Goal: Information Seeking & Learning: Find specific fact

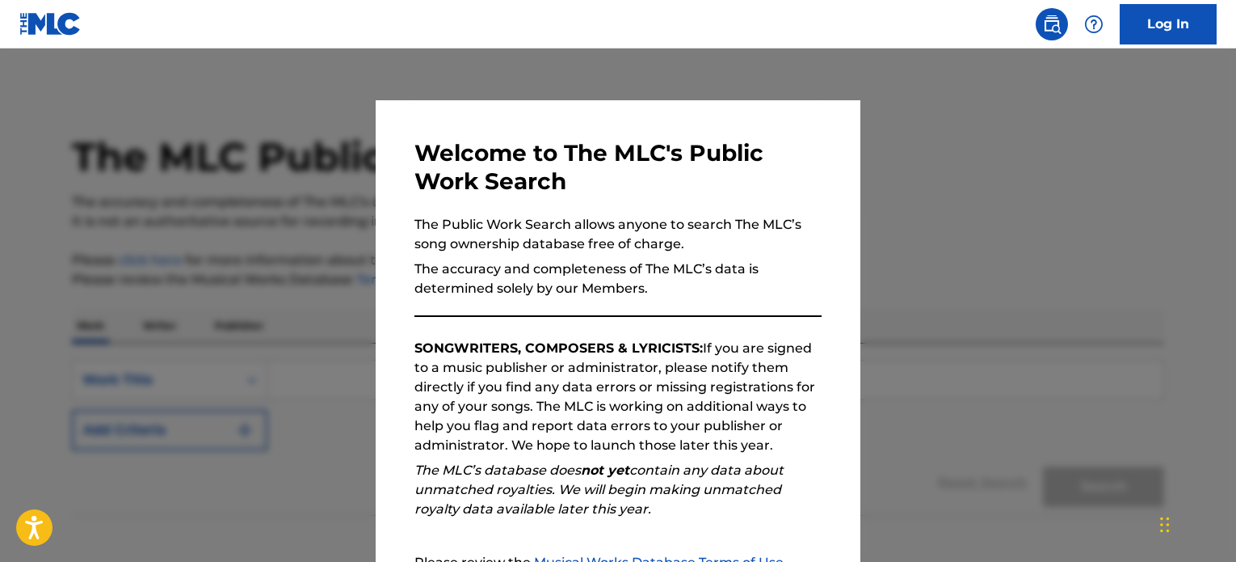
drag, startPoint x: 0, startPoint y: 0, endPoint x: 756, endPoint y: 503, distance: 908.7
click at [754, 523] on div "Welcome to The MLC's Public Work Search The Public Work Search allows anyone to…" at bounding box center [618, 419] width 485 height 639
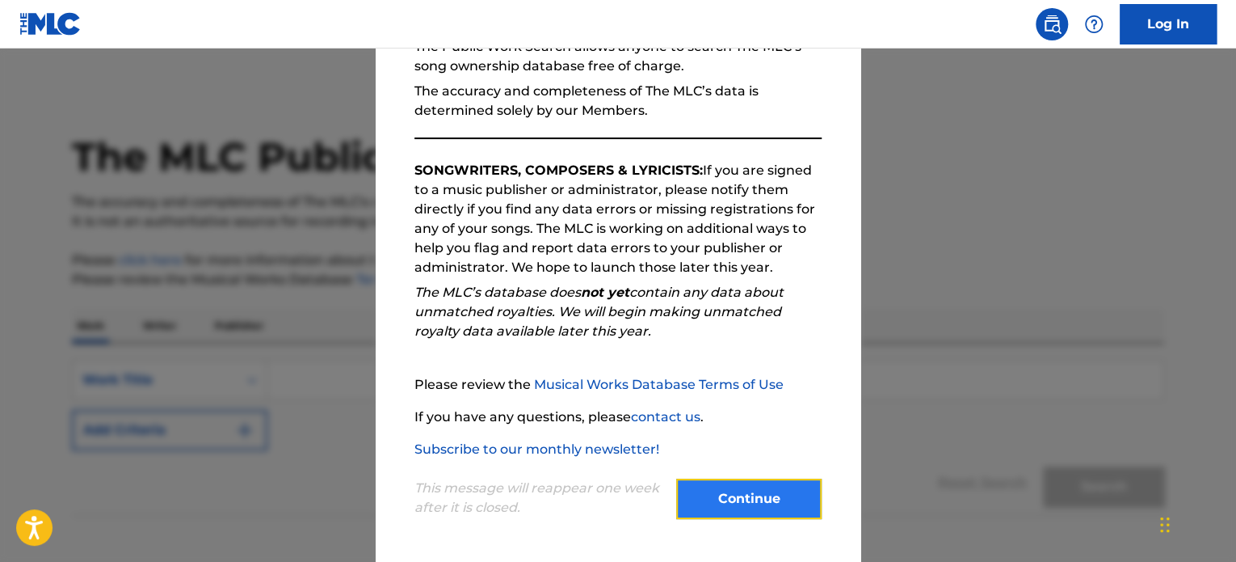
click at [756, 503] on button "Continue" at bounding box center [748, 498] width 145 height 40
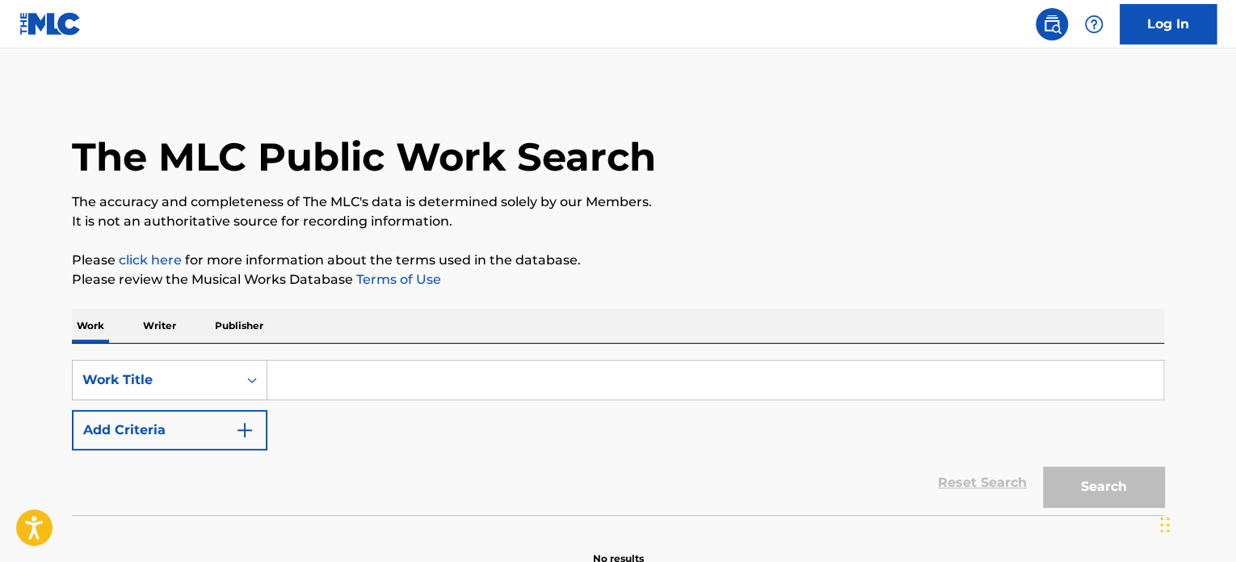
click at [226, 321] on p "Publisher" at bounding box center [239, 326] width 58 height 34
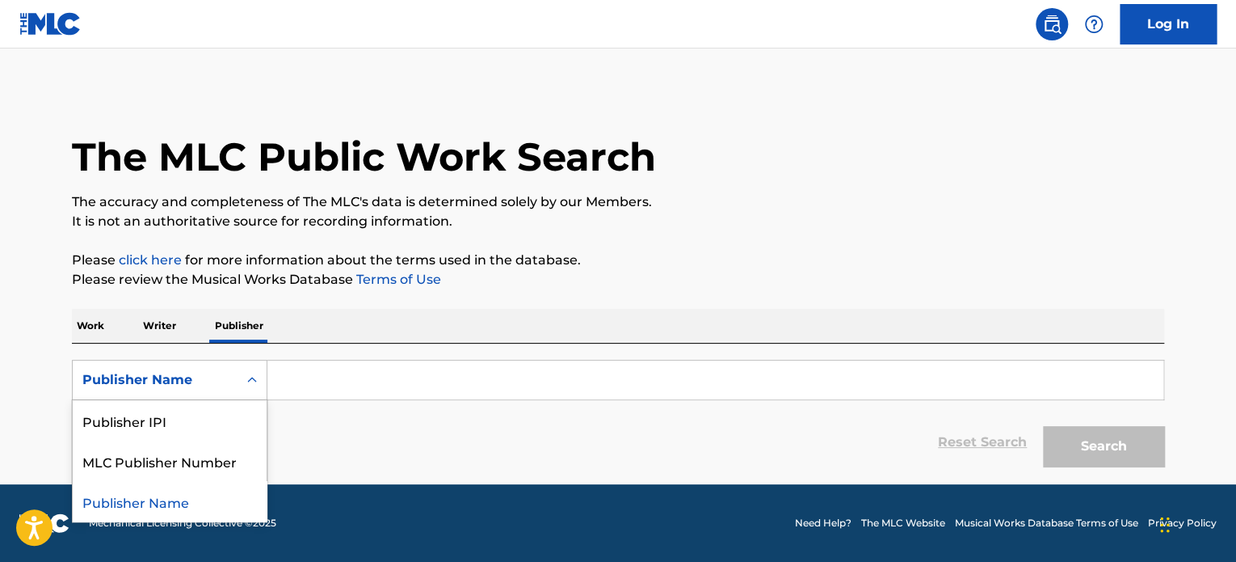
click at [192, 373] on div "Publisher Name" at bounding box center [154, 379] width 145 height 19
click at [188, 433] on div "Publisher IPI" at bounding box center [170, 420] width 194 height 40
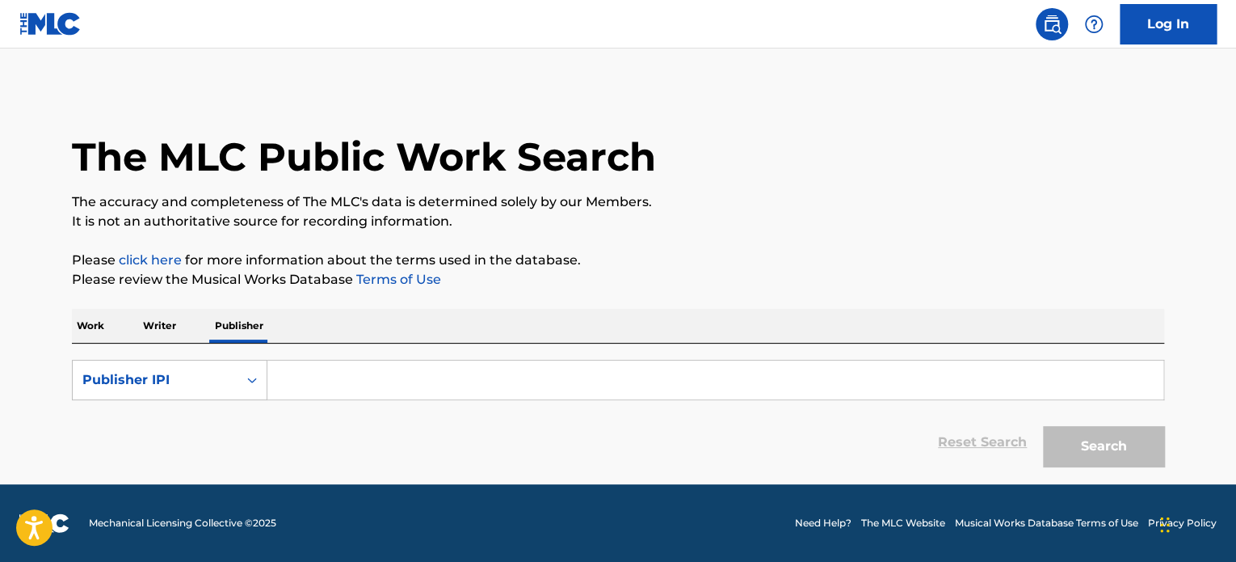
click at [333, 373] on input "Search Form" at bounding box center [716, 379] width 896 height 39
paste input "1270247767"
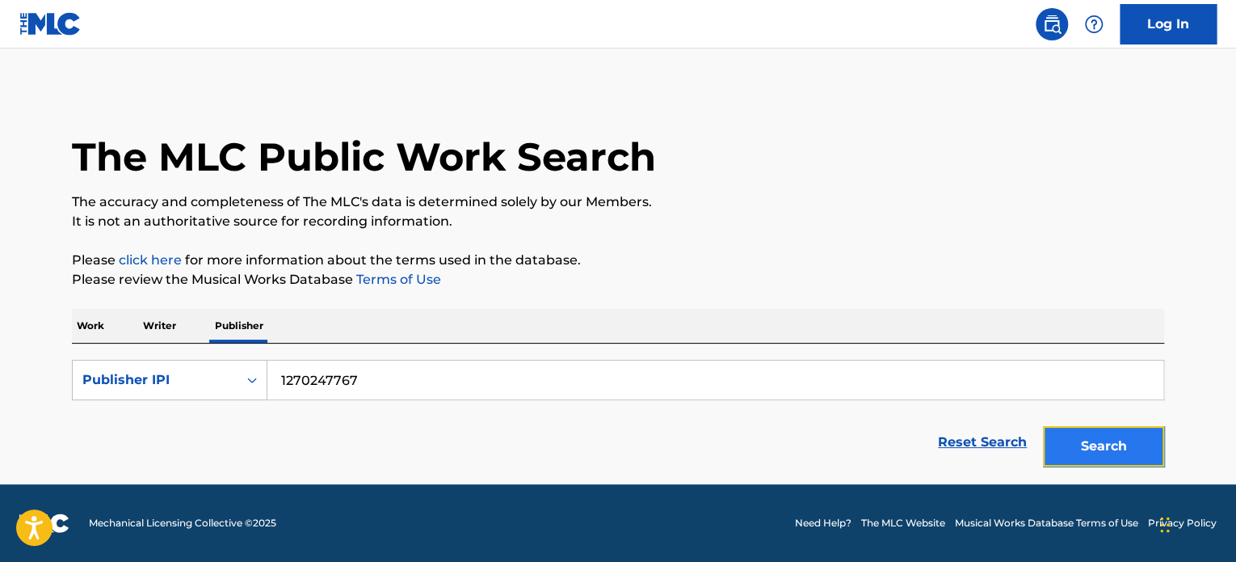
click at [1118, 439] on button "Search" at bounding box center [1103, 446] width 121 height 40
click at [1112, 448] on button "Search" at bounding box center [1103, 446] width 121 height 40
drag, startPoint x: 391, startPoint y: 375, endPoint x: 232, endPoint y: 368, distance: 159.4
click at [232, 368] on div "SearchWithCriteria0c3dc92d-a764-4560-a302-e2e02b168cdb Publisher IPI 1270247767" at bounding box center [618, 380] width 1093 height 40
paste input "295031666"
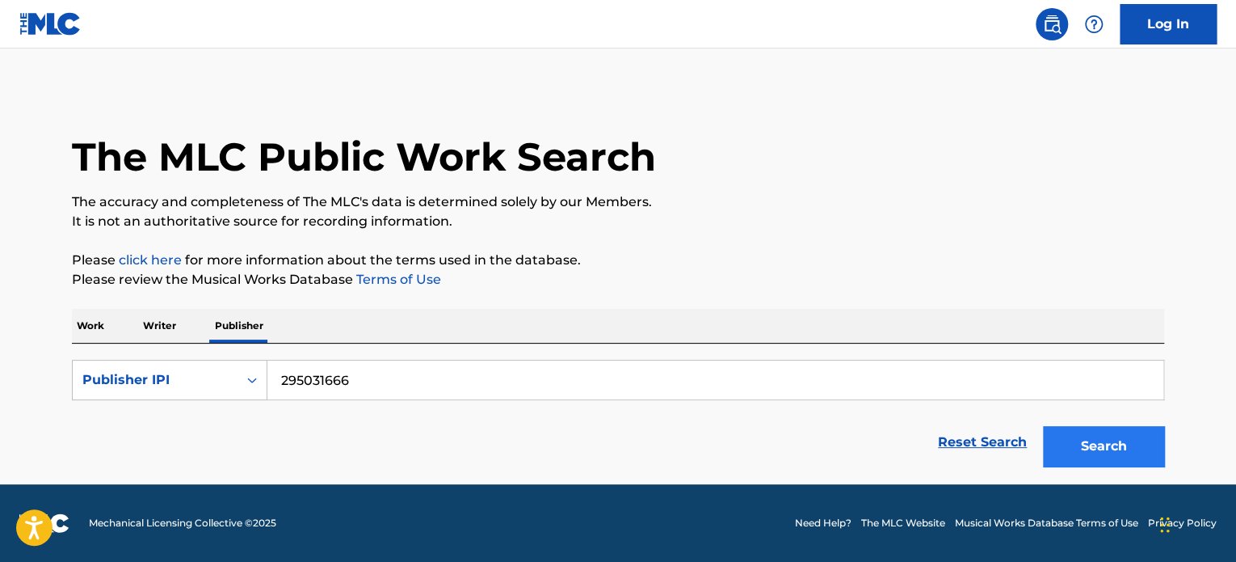
type input "295031666"
click at [1069, 440] on button "Search" at bounding box center [1103, 446] width 121 height 40
click at [1131, 429] on button "Search" at bounding box center [1103, 446] width 121 height 40
click at [156, 322] on p "Writer" at bounding box center [159, 326] width 43 height 34
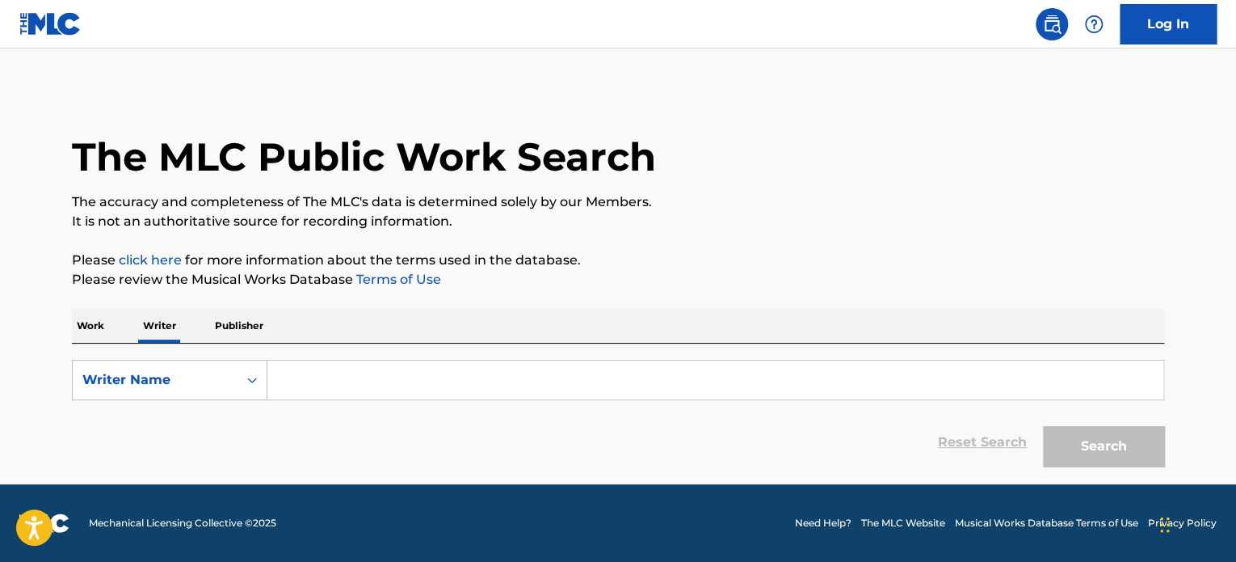
click at [360, 381] on input "Search Form" at bounding box center [716, 379] width 896 height 39
paste input "[PERSON_NAME]"
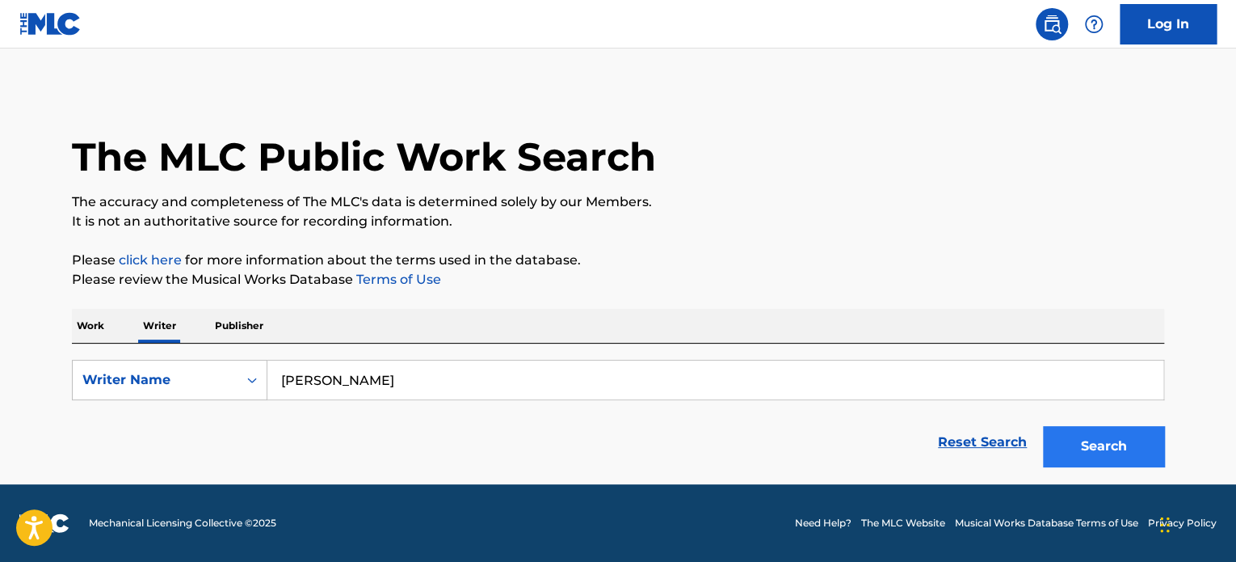
type input "[PERSON_NAME]"
click at [1126, 442] on button "Search" at bounding box center [1103, 446] width 121 height 40
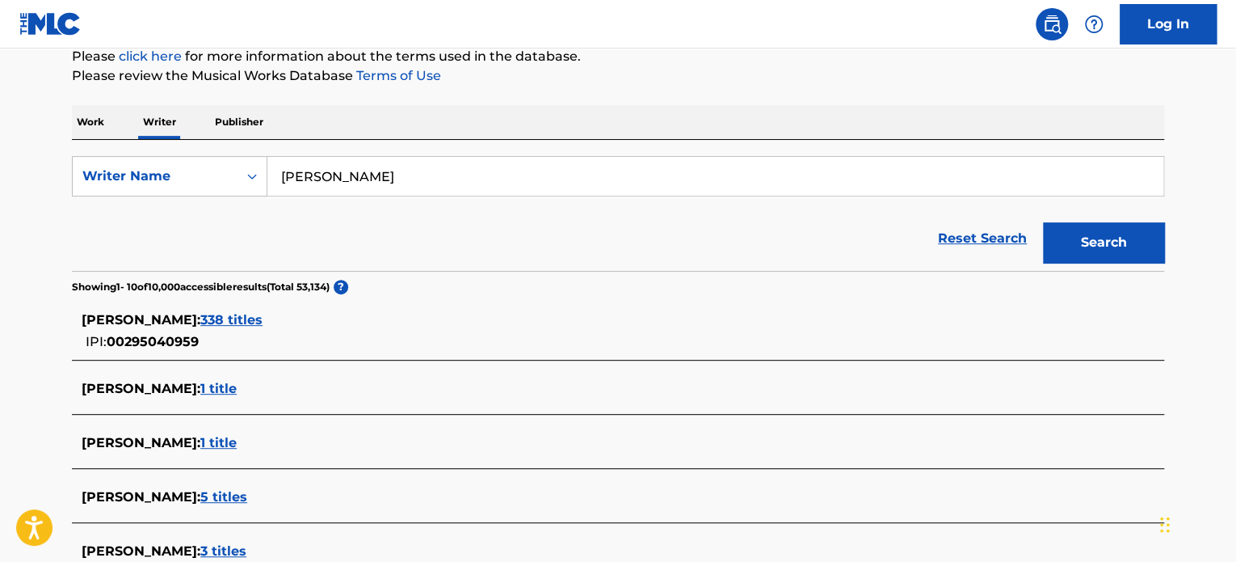
scroll to position [323, 0]
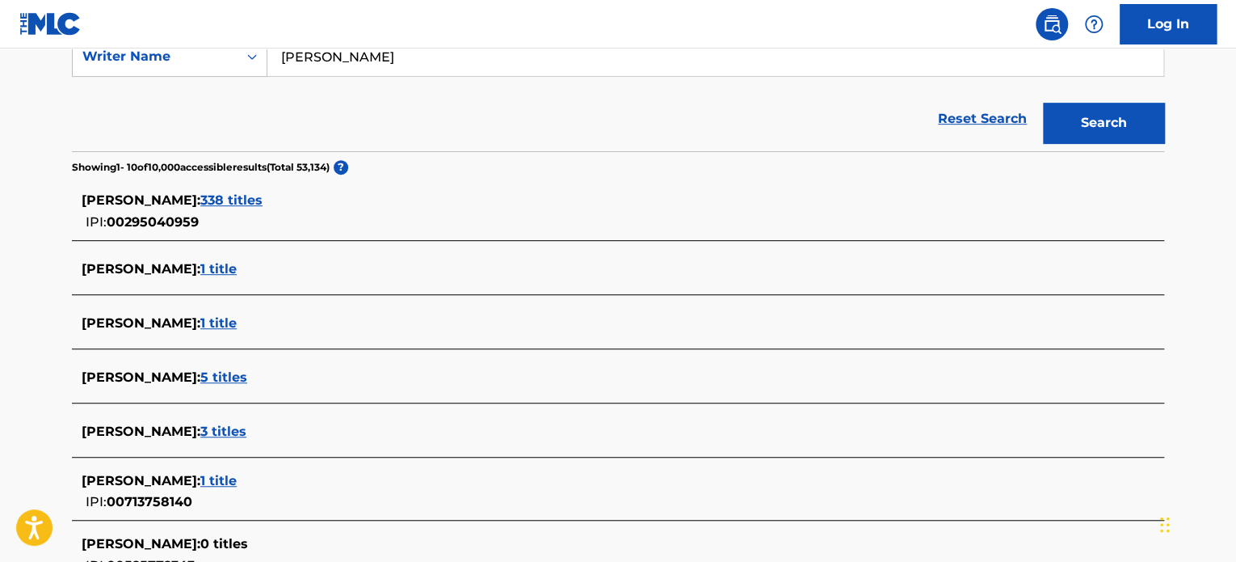
click at [263, 193] on span "338 titles" at bounding box center [231, 199] width 62 height 15
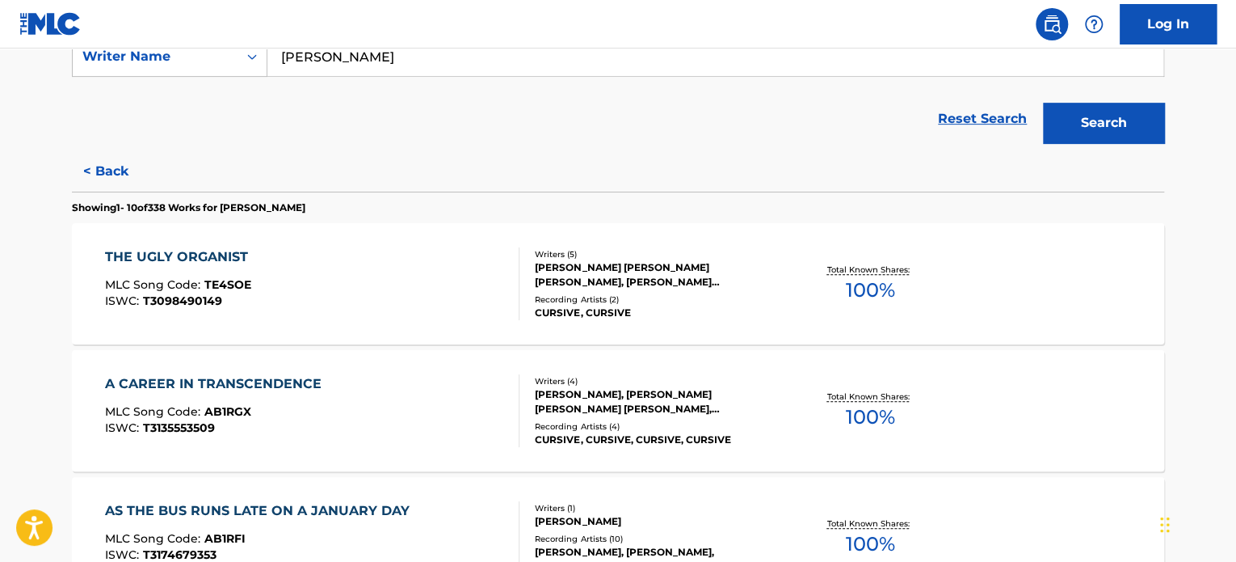
click at [444, 301] on div "THE UGLY ORGANIST MLC Song Code : TE4SOE ISWC : T3098490149" at bounding box center [312, 283] width 415 height 73
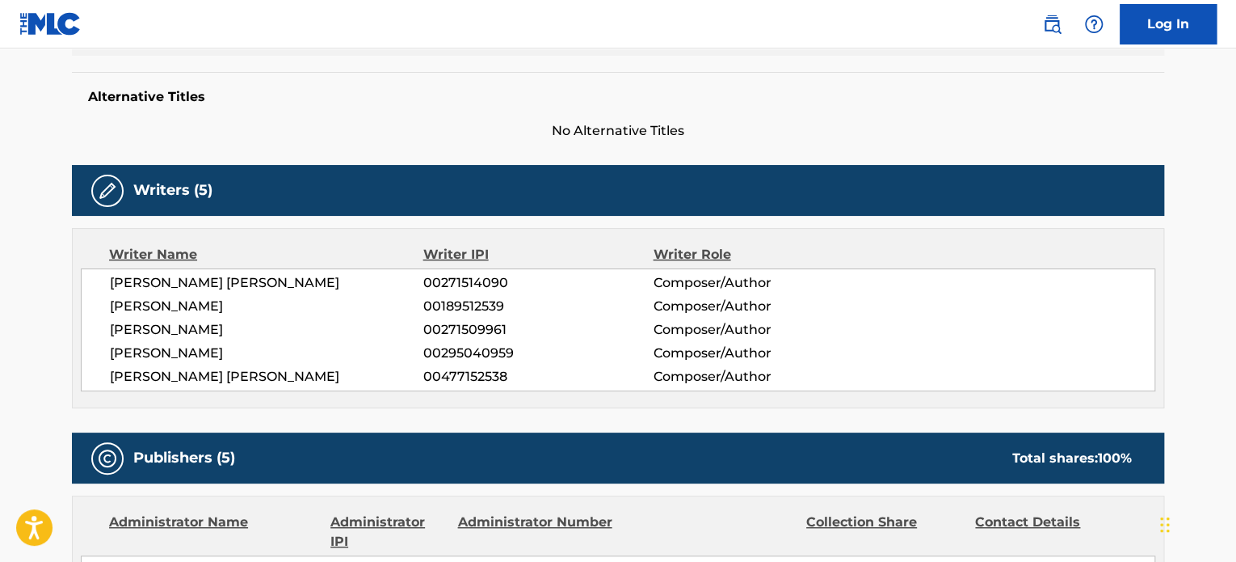
scroll to position [727, 0]
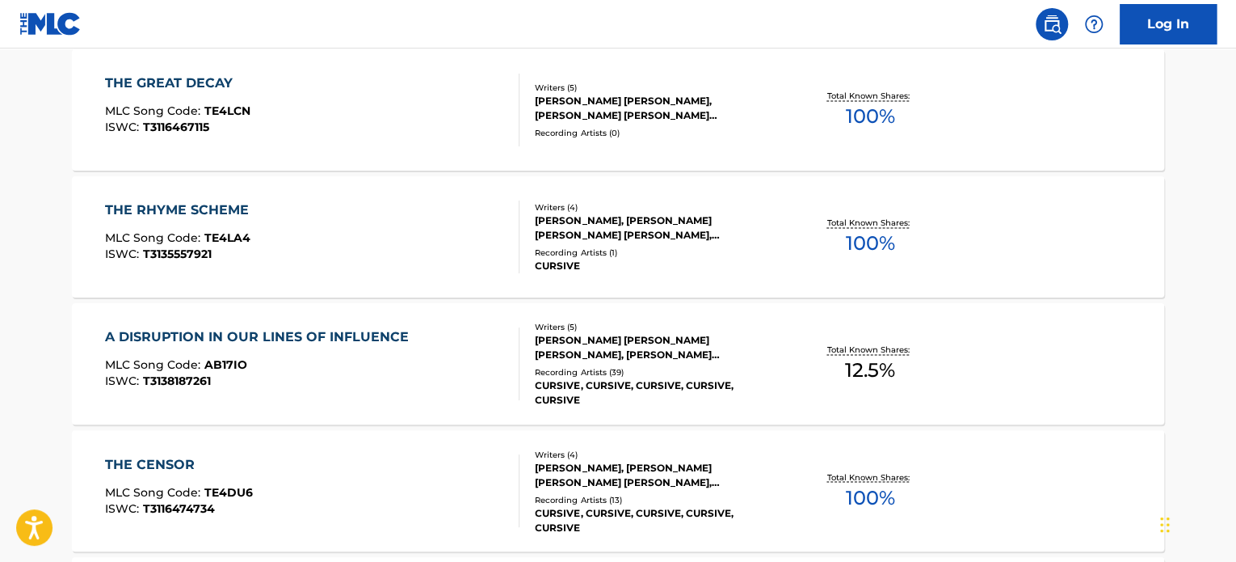
scroll to position [1416, 0]
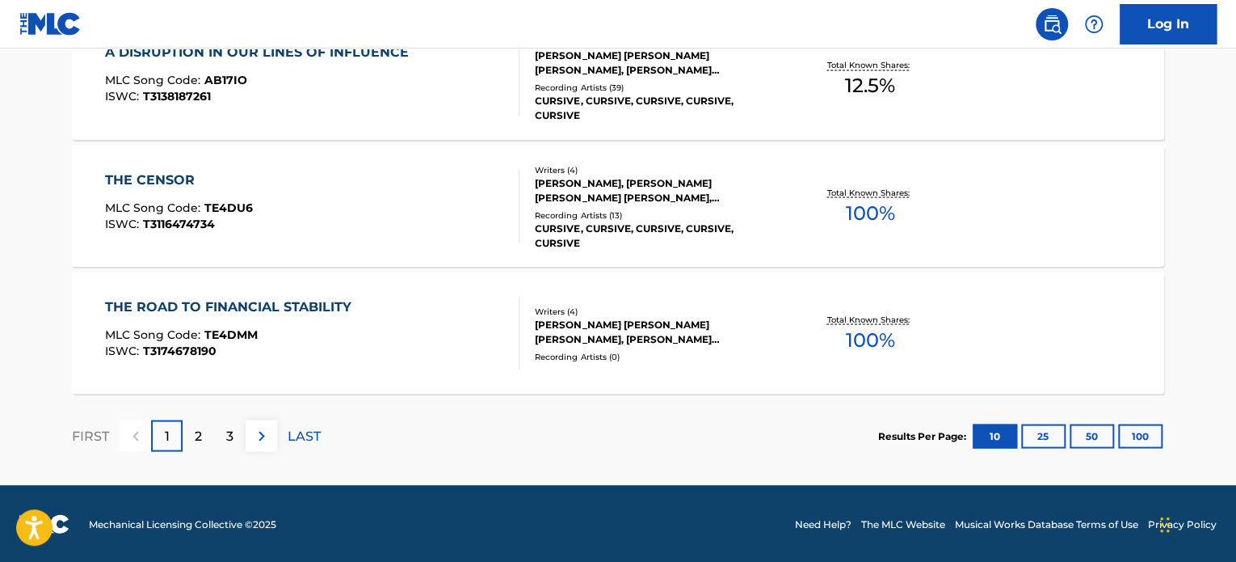
click at [429, 324] on div "THE ROAD TO FINANCIAL STABILITY MLC Song Code : TE4DMM ISWC : T3174678190" at bounding box center [312, 333] width 415 height 73
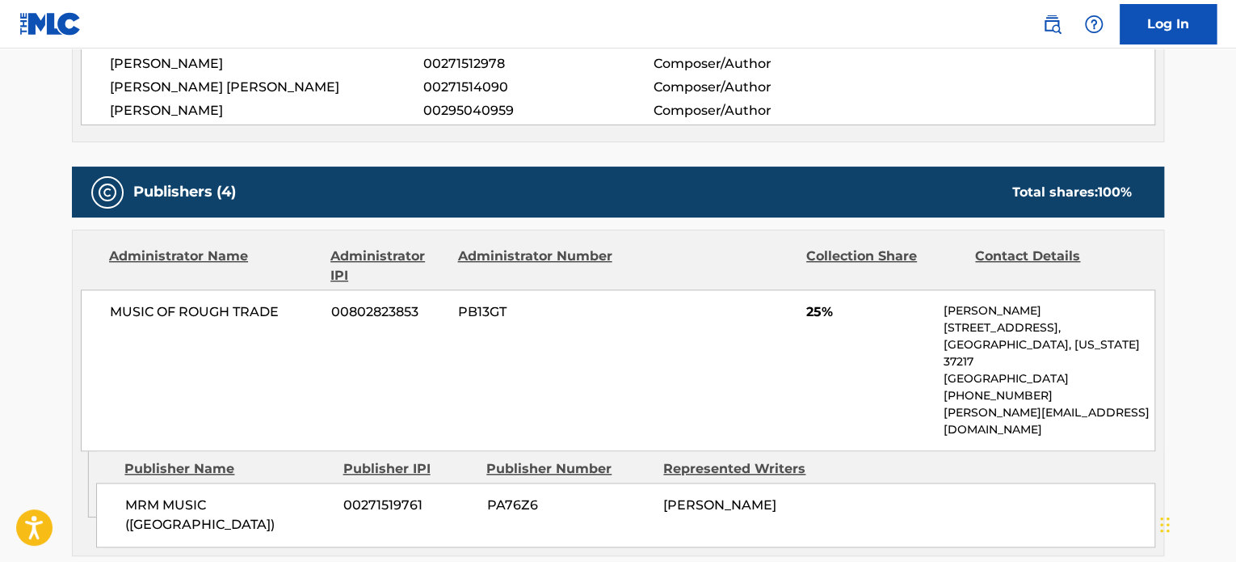
scroll to position [970, 0]
